Goal: Task Accomplishment & Management: Complete application form

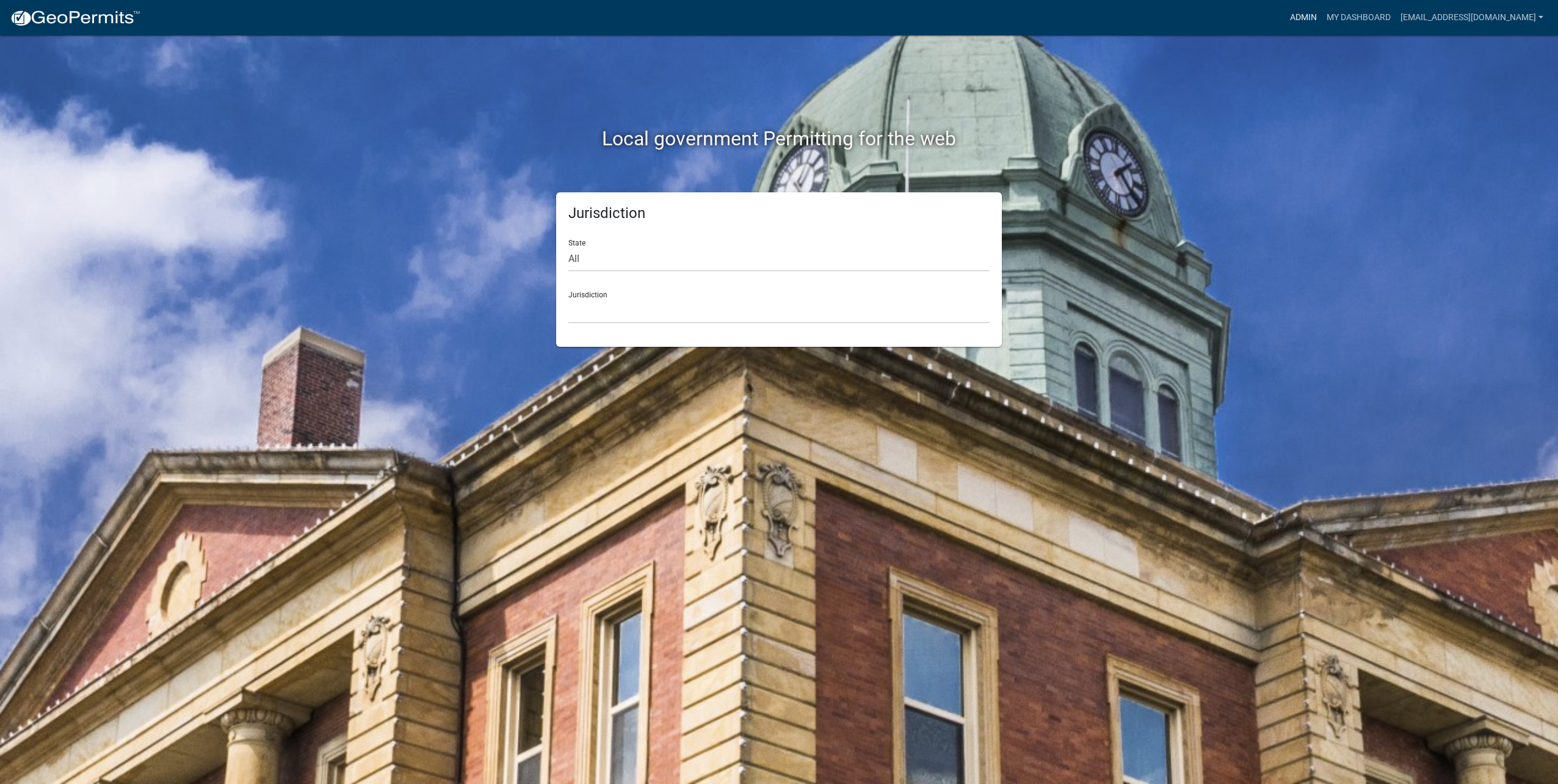
click at [1320, 14] on link "Admin" at bounding box center [1304, 18] width 36 height 23
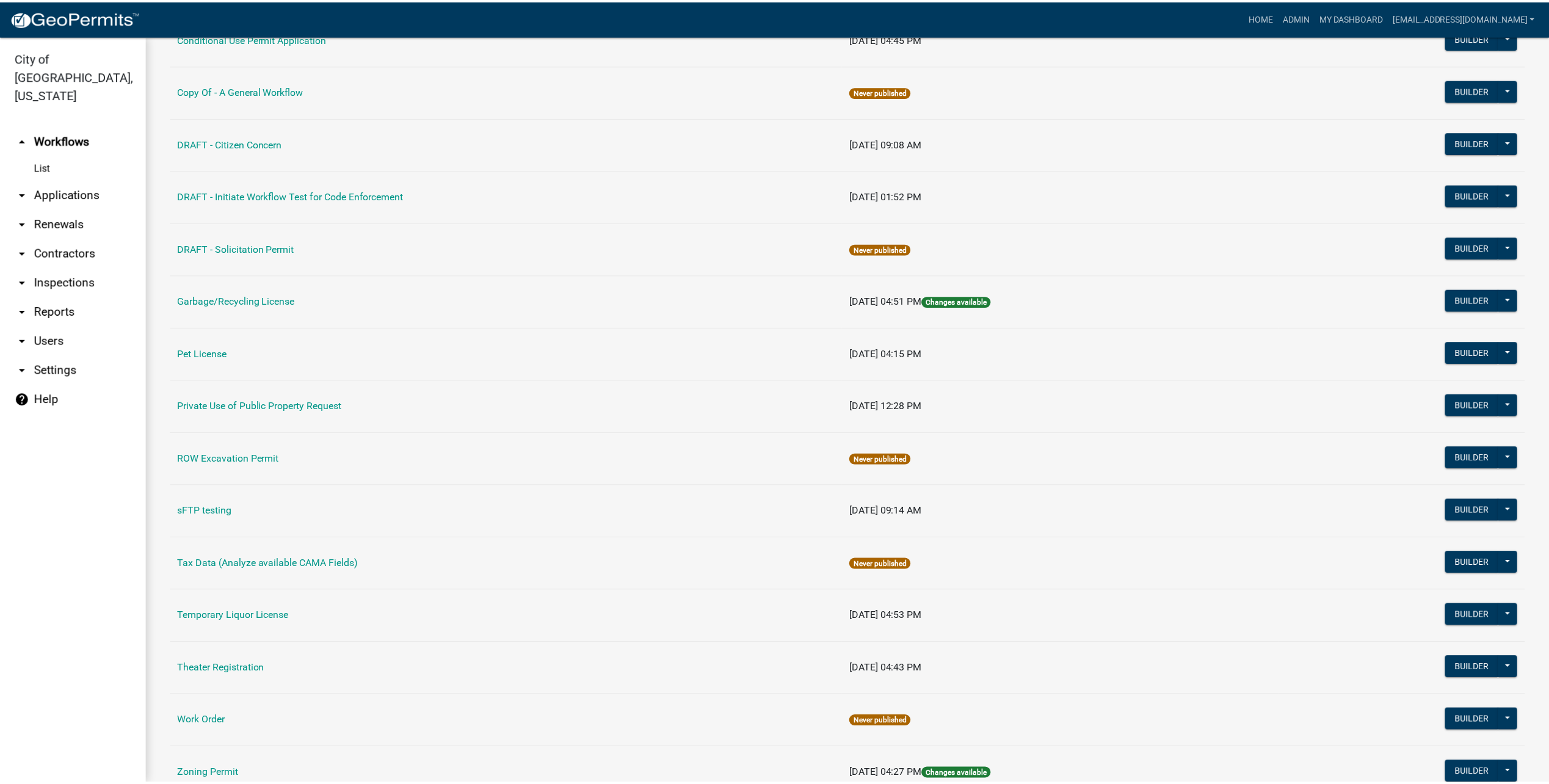
scroll to position [61, 0]
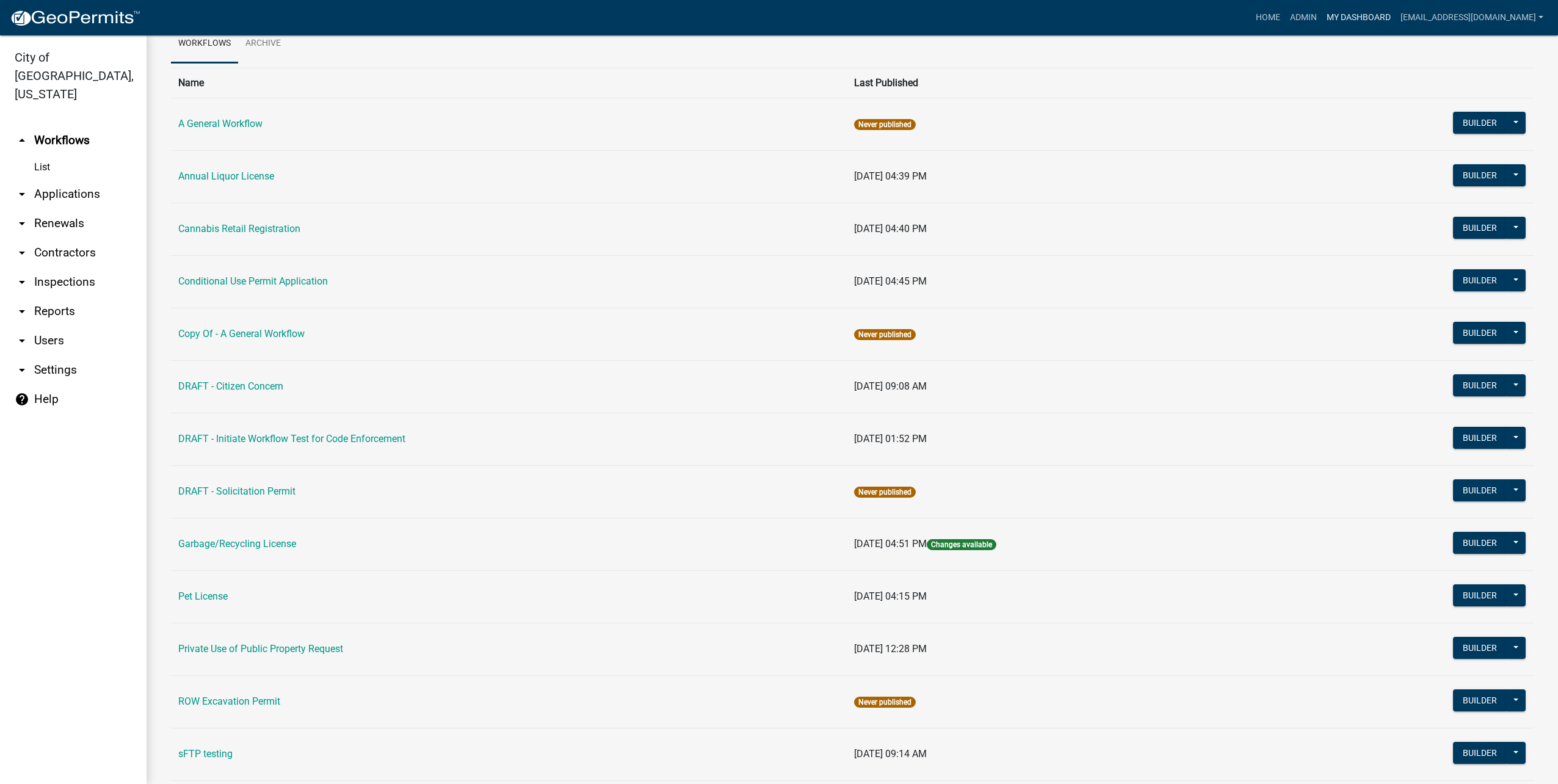
click at [1375, 19] on link "My Dashboard" at bounding box center [1359, 18] width 74 height 23
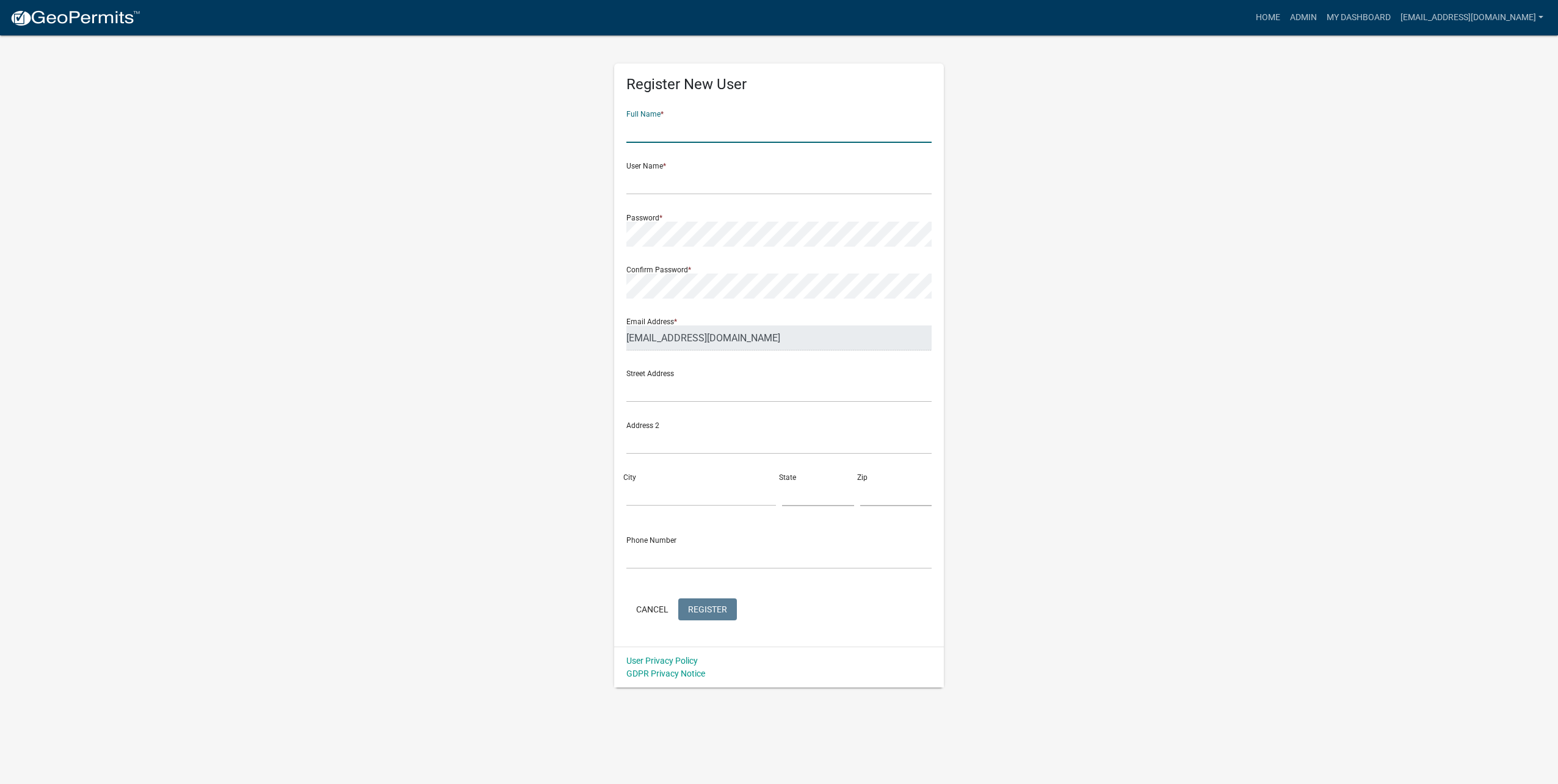
drag, startPoint x: 648, startPoint y: 127, endPoint x: 828, endPoint y: 130, distance: 180.0
click at [648, 126] on input "text" at bounding box center [779, 131] width 305 height 25
type input "Electric Department"
type input "electric@cityofluverne.org"
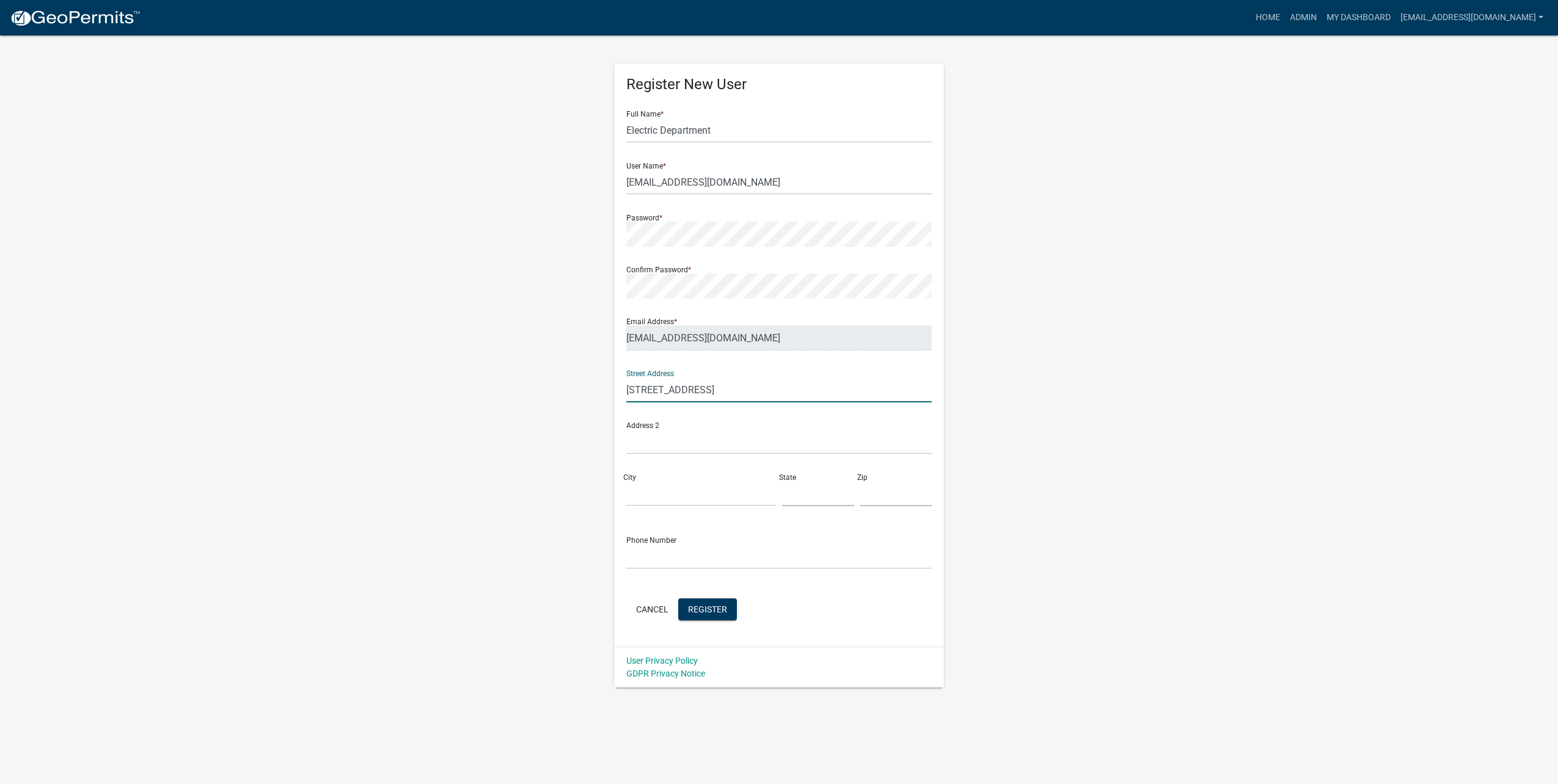
type input "609 E Main St"
type input "Luverne"
type input "MN"
type input "56156"
type input "507-449-2388"
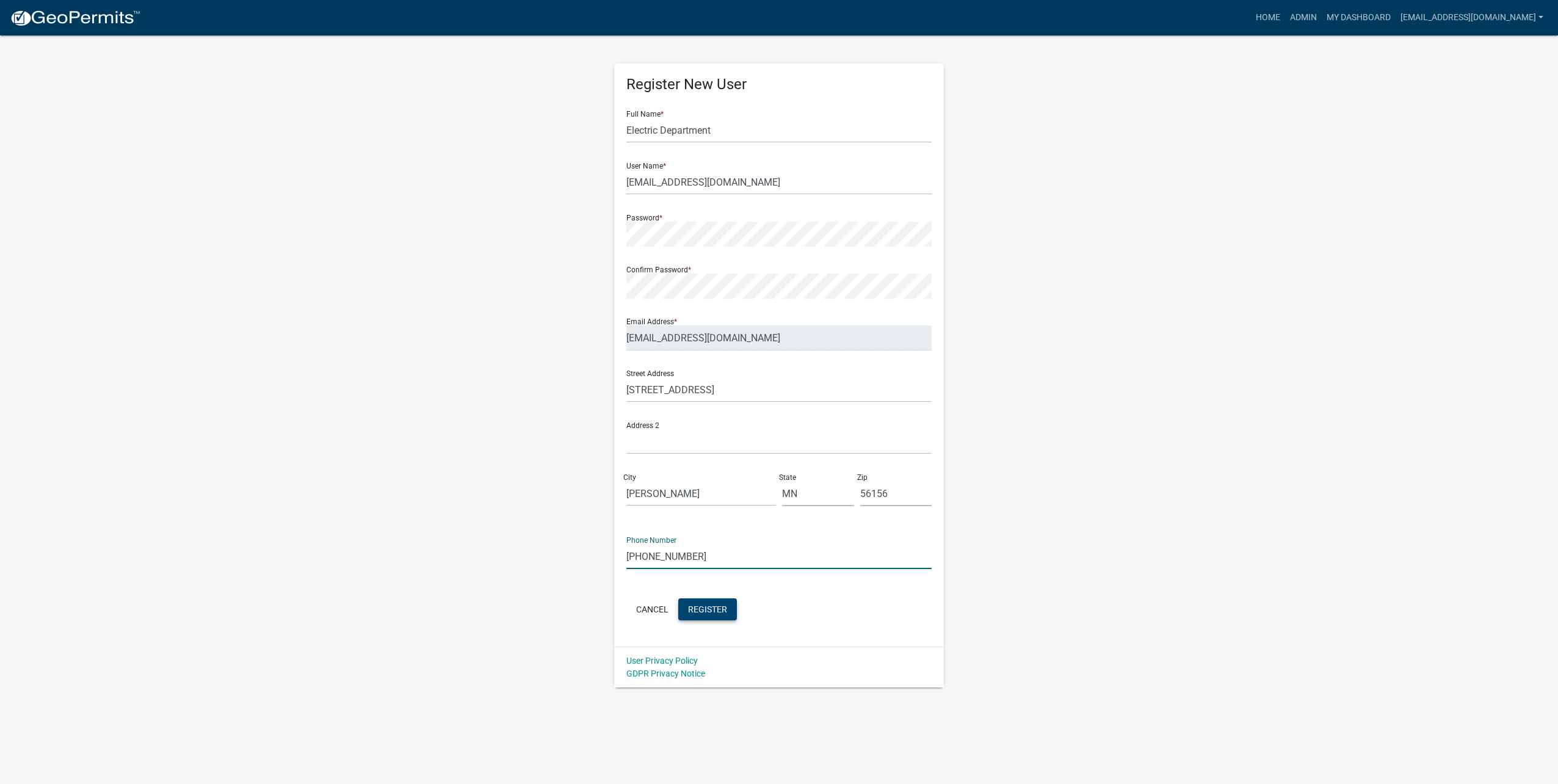
click at [717, 616] on button "Register" at bounding box center [707, 609] width 58 height 22
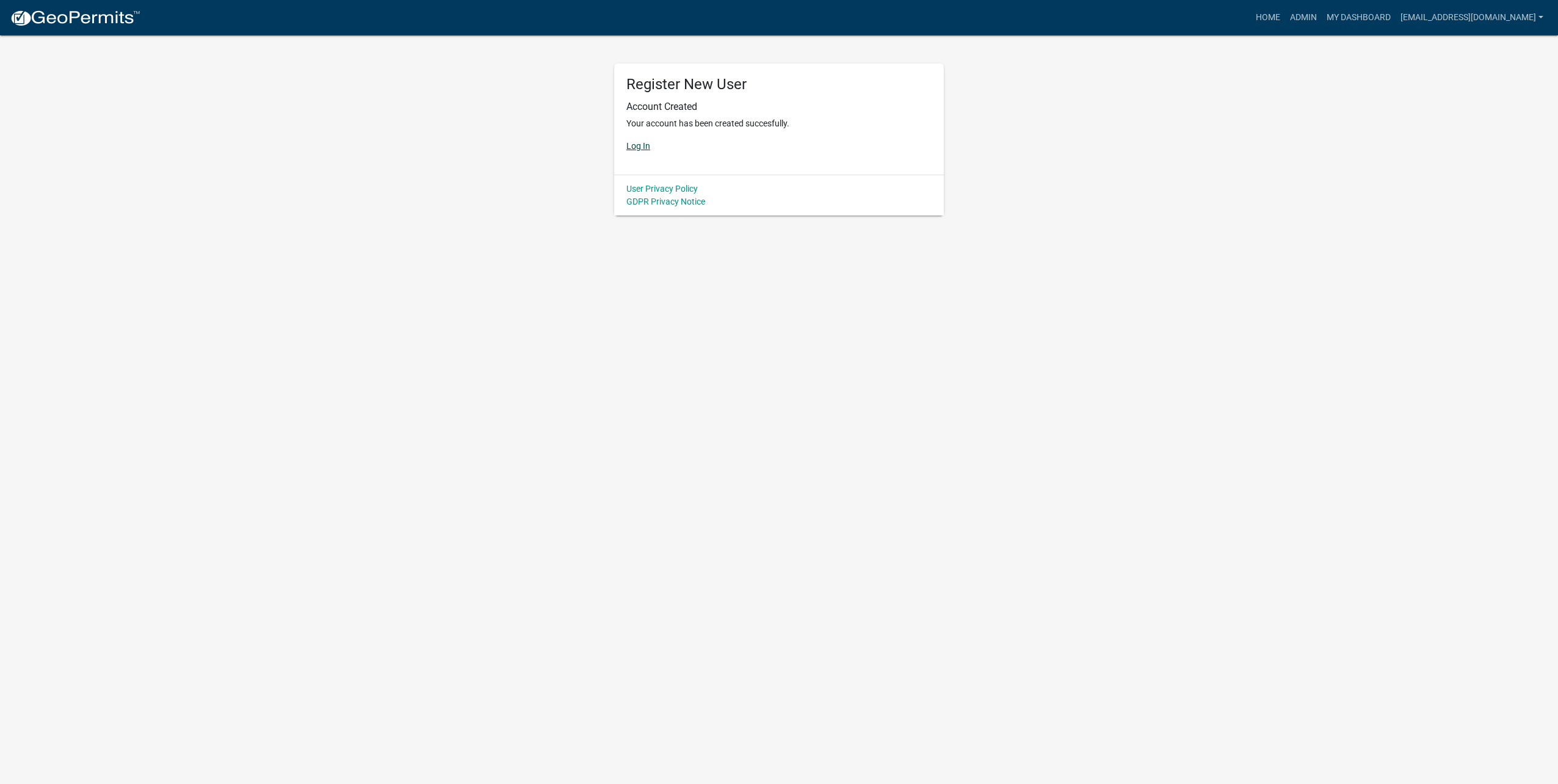
click at [641, 143] on link "Log In" at bounding box center [638, 146] width 24 height 10
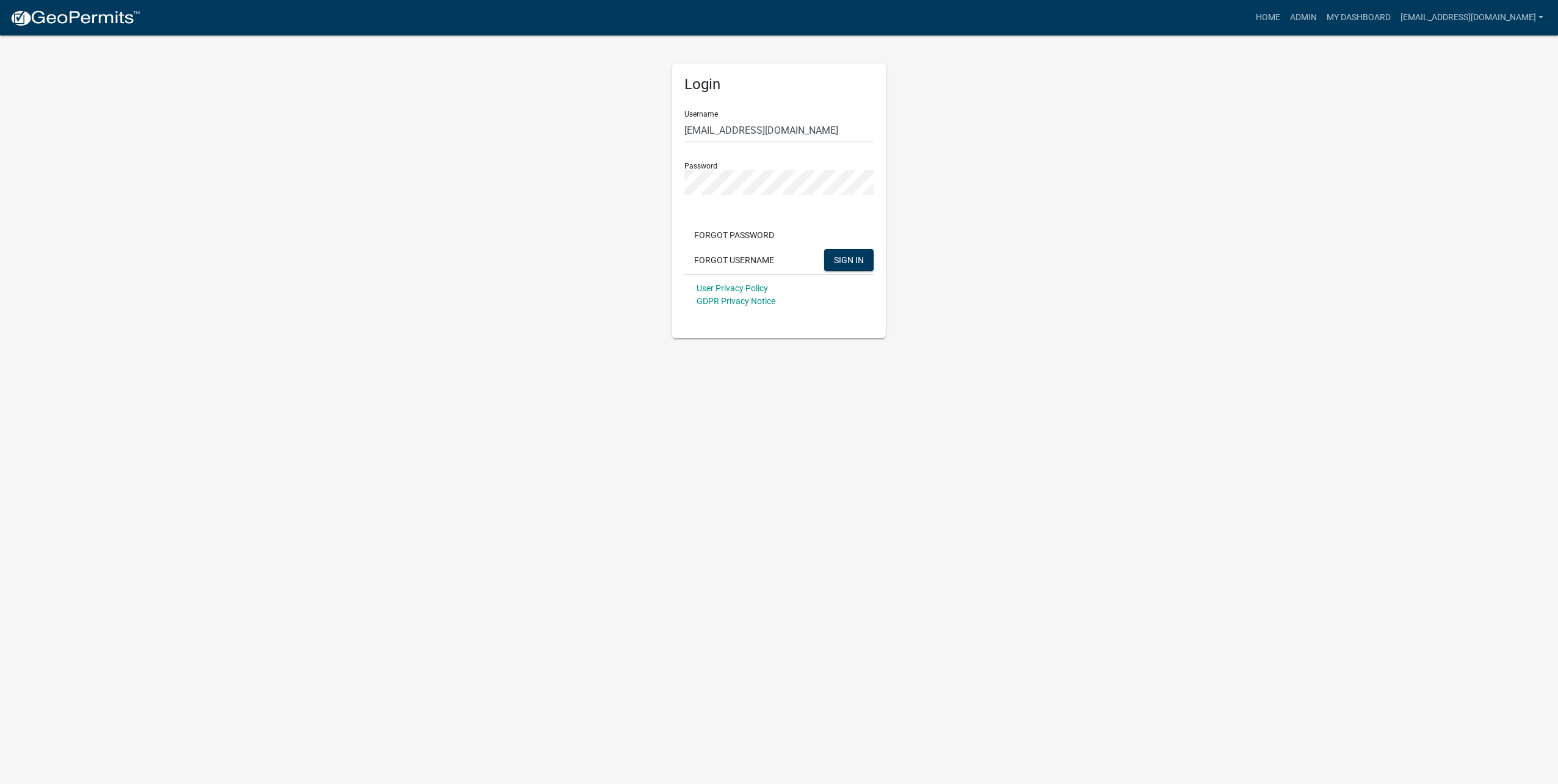
click at [684, 143] on div at bounding box center [684, 143] width 0 height 0
type input "electric@cityofluverne.org"
click at [846, 256] on span "SIGN IN" at bounding box center [849, 259] width 30 height 10
